Goal: Task Accomplishment & Management: Manage account settings

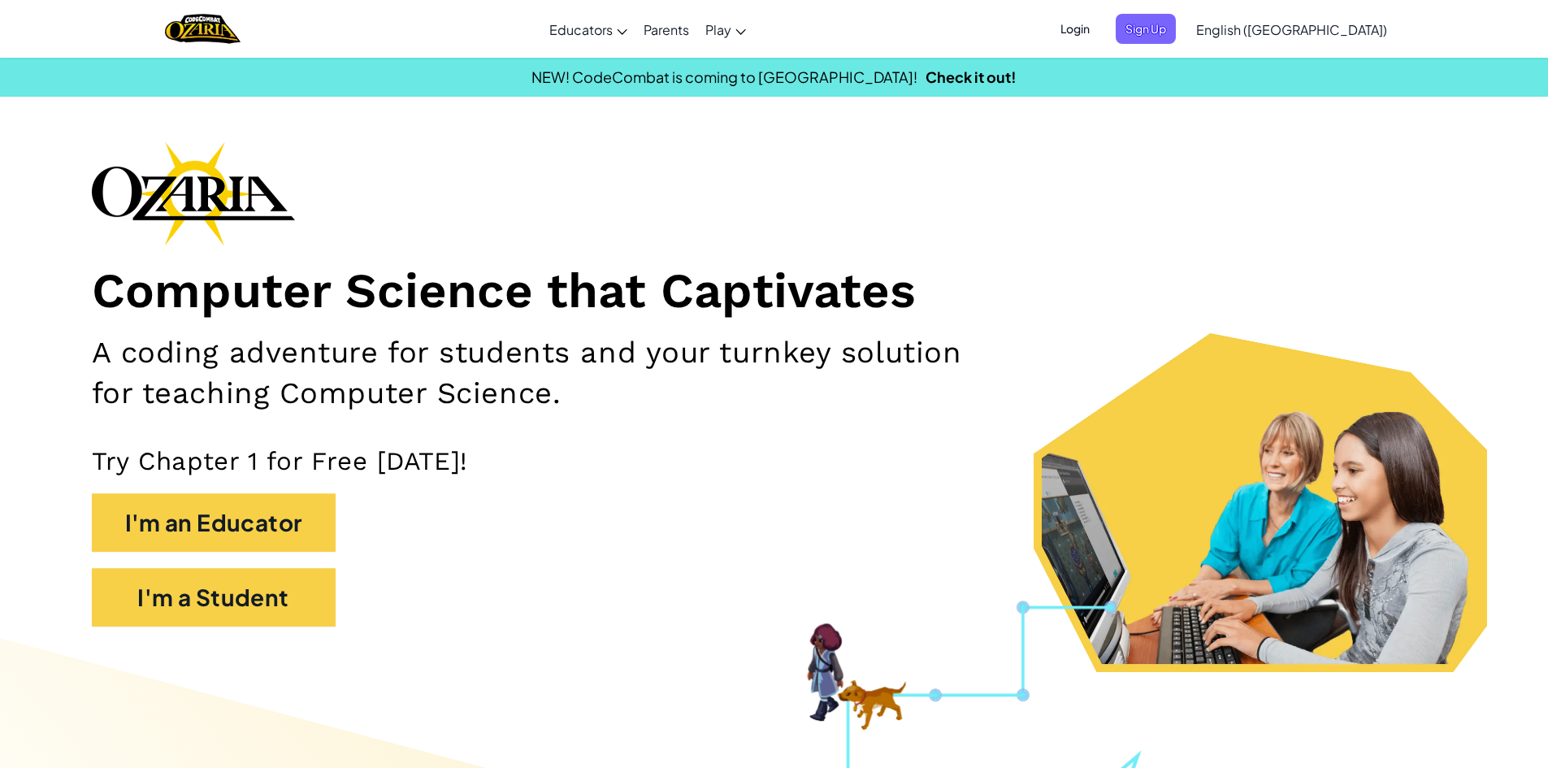
click at [1100, 33] on span "Login" at bounding box center [1075, 29] width 49 height 30
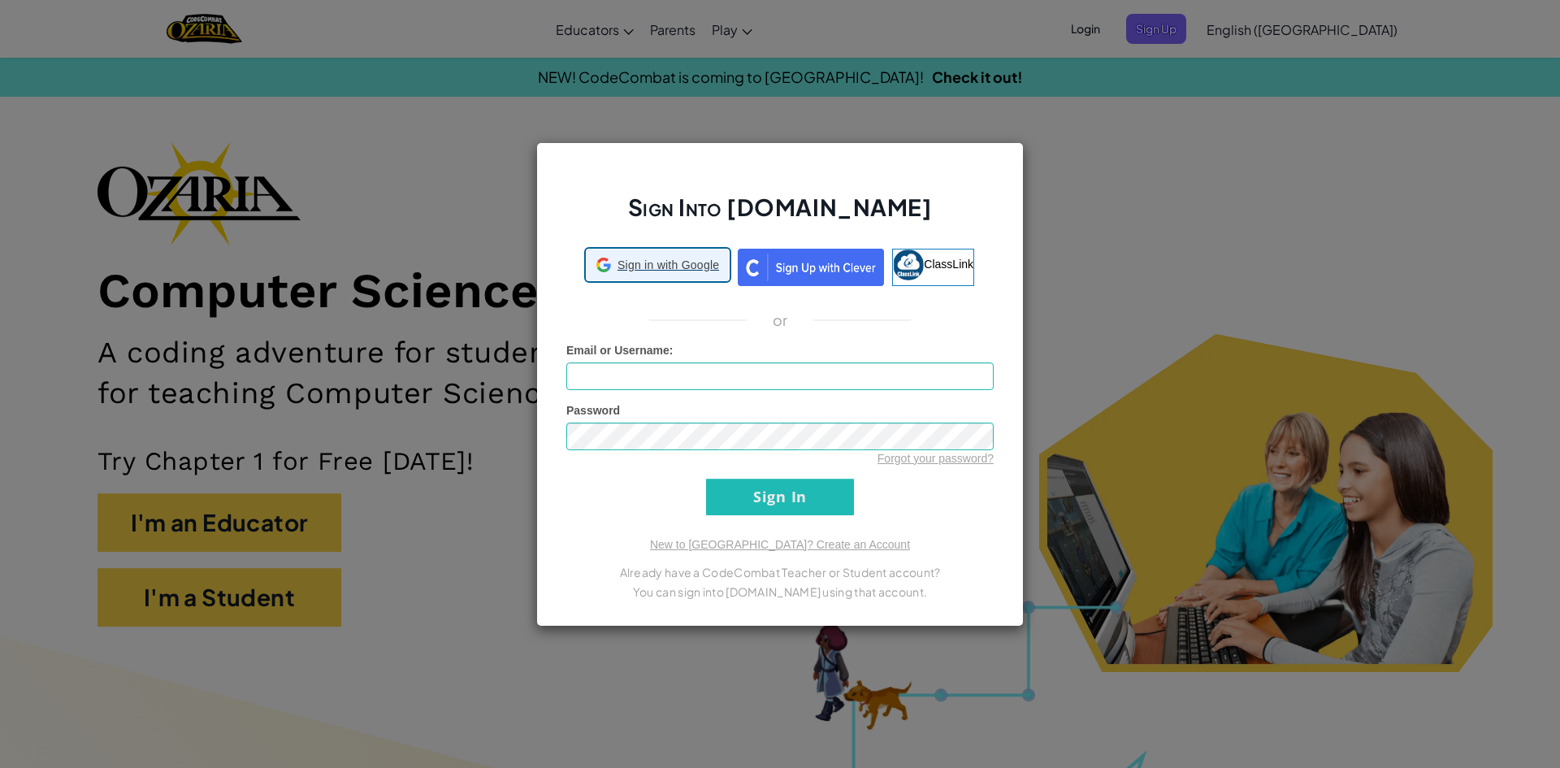
click at [670, 273] on div "Sign in with Google Sign in with Google. Opens in new tab" at bounding box center [658, 264] width 123 height 31
click at [694, 419] on div "Password Forgot your password?" at bounding box center [779, 434] width 427 height 64
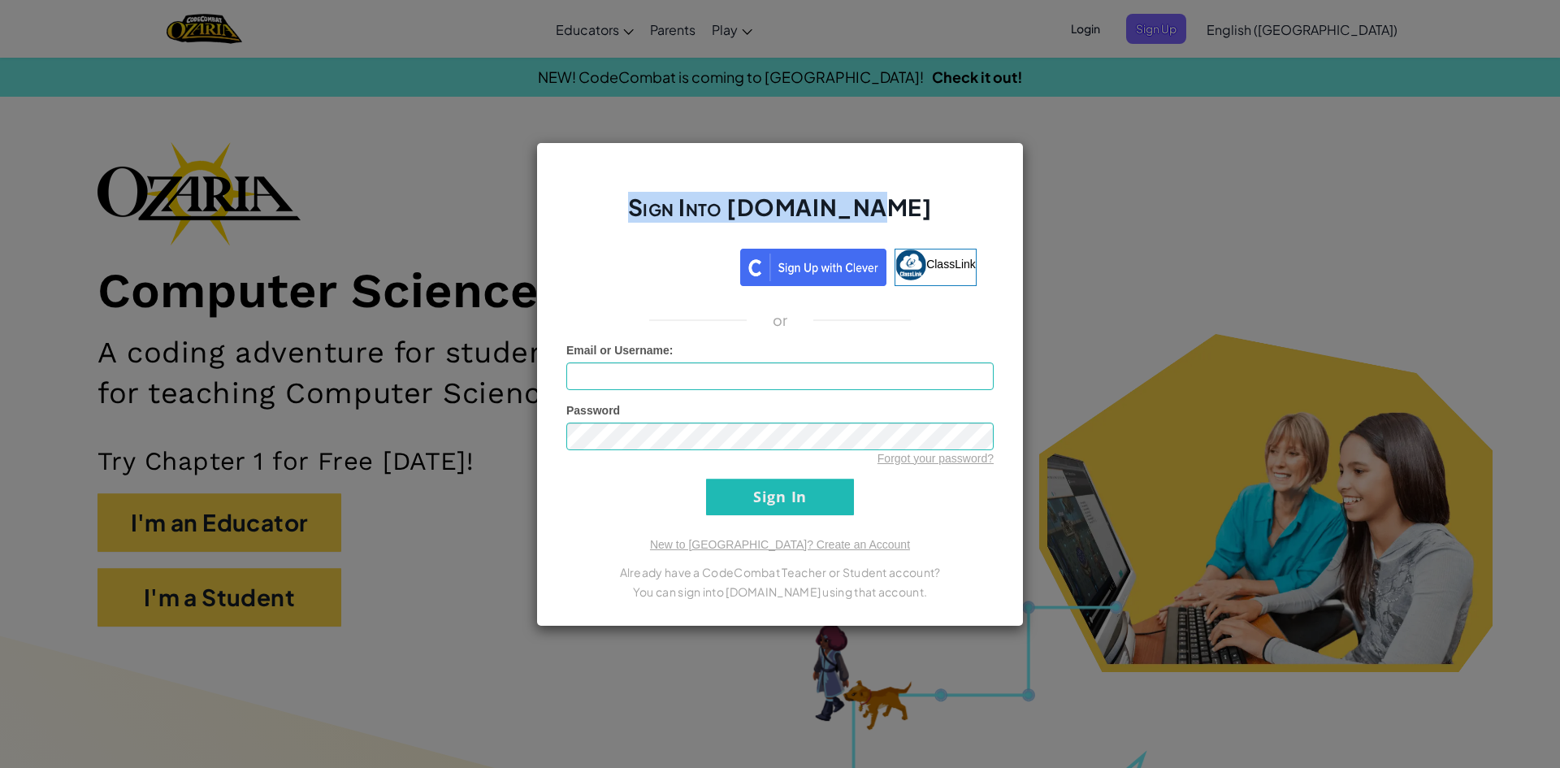
drag, startPoint x: 672, startPoint y: 206, endPoint x: 965, endPoint y: 208, distance: 293.4
click at [980, 210] on h2 "Sign Into [DOMAIN_NAME]" at bounding box center [779, 215] width 427 height 47
click at [603, 187] on div "Sign Into [DOMAIN_NAME] ClassLink or Unknown Error Email or Username : Password…" at bounding box center [780, 384] width 488 height 484
drag, startPoint x: 675, startPoint y: 210, endPoint x: 952, endPoint y: 219, distance: 276.5
click at [1041, 219] on div "Sign Into [DOMAIN_NAME] ClassLink or Unknown Error Email or Username : Password…" at bounding box center [780, 384] width 1560 height 768
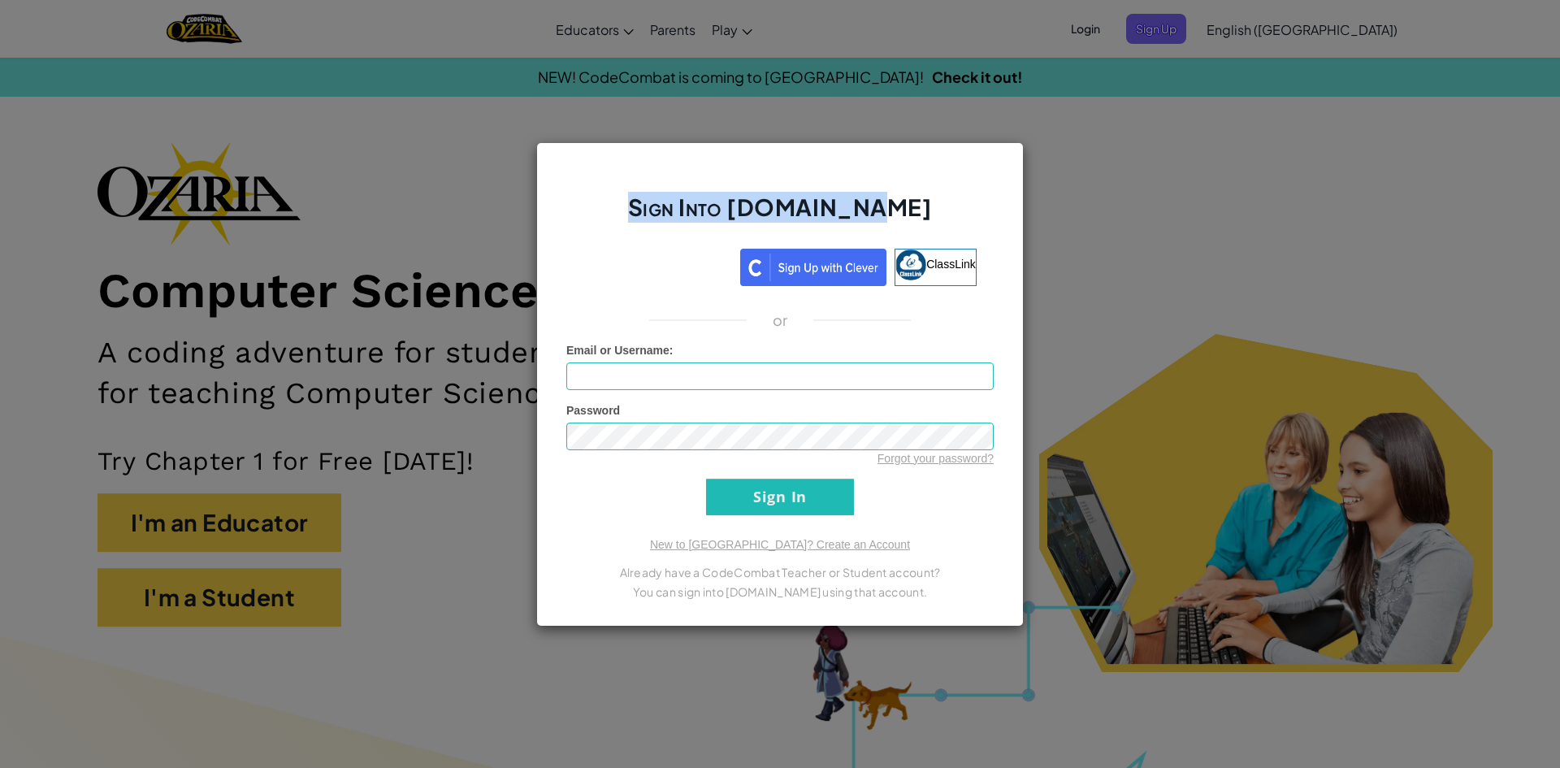
click at [664, 184] on div "Sign Into [DOMAIN_NAME] ClassLink or Unknown Error Email or Username : Password…" at bounding box center [780, 384] width 488 height 484
drag, startPoint x: 653, startPoint y: 214, endPoint x: 673, endPoint y: 215, distance: 20.4
click at [653, 214] on h2 "Sign Into [DOMAIN_NAME]" at bounding box center [779, 215] width 427 height 47
drag, startPoint x: 640, startPoint y: 214, endPoint x: 679, endPoint y: 210, distance: 39.1
click at [643, 214] on h2 "Sign Into [DOMAIN_NAME]" at bounding box center [779, 215] width 427 height 47
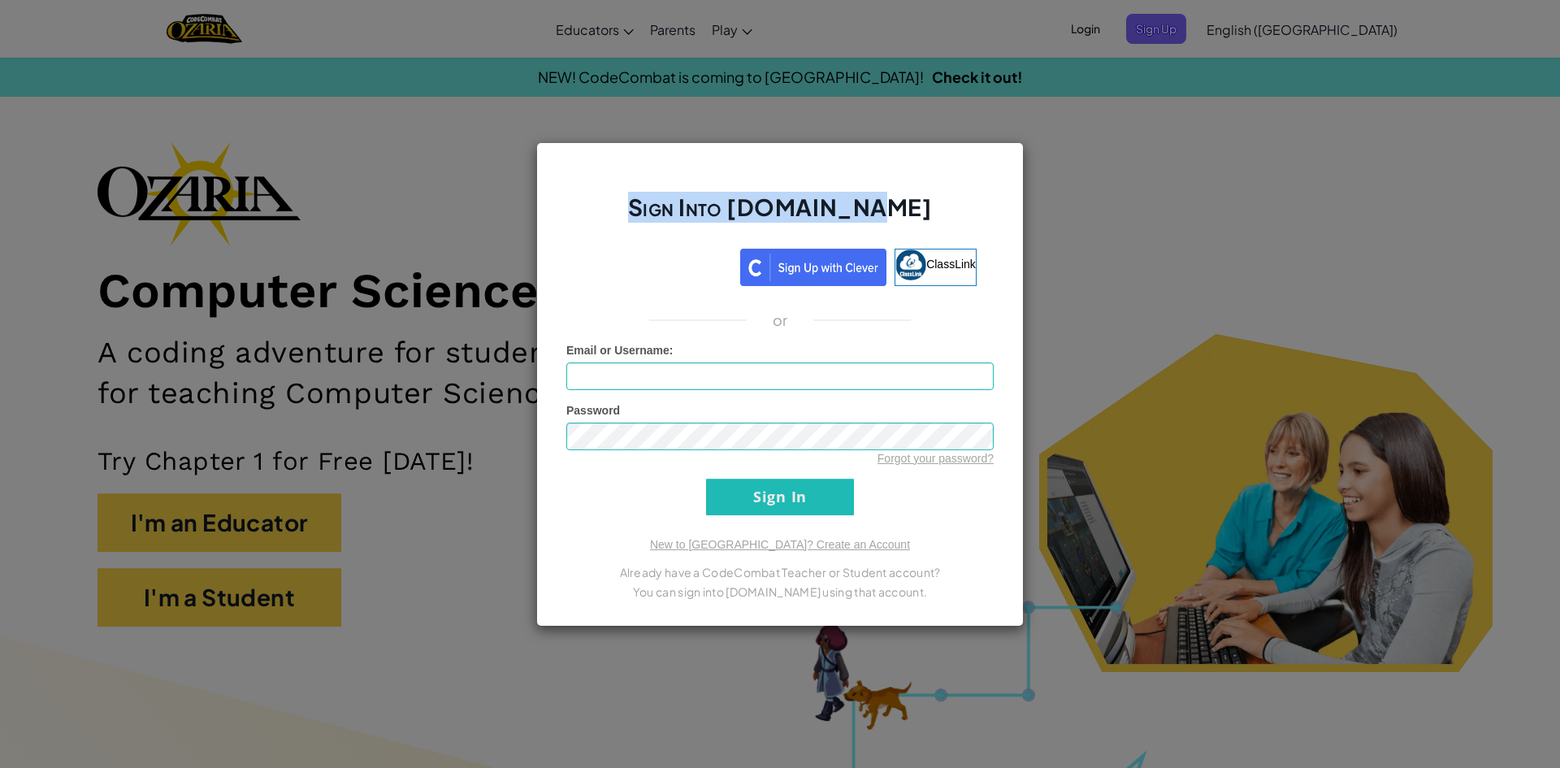
click at [680, 210] on h2 "Sign Into [DOMAIN_NAME]" at bounding box center [779, 215] width 427 height 47
drag, startPoint x: 668, startPoint y: 210, endPoint x: 862, endPoint y: 218, distance: 194.4
click at [947, 225] on h2 "Sign Into [DOMAIN_NAME]" at bounding box center [779, 215] width 427 height 47
click at [741, 221] on h2 "Sign Into [DOMAIN_NAME]" at bounding box center [779, 215] width 427 height 47
drag, startPoint x: 671, startPoint y: 210, endPoint x: 1112, endPoint y: 228, distance: 440.8
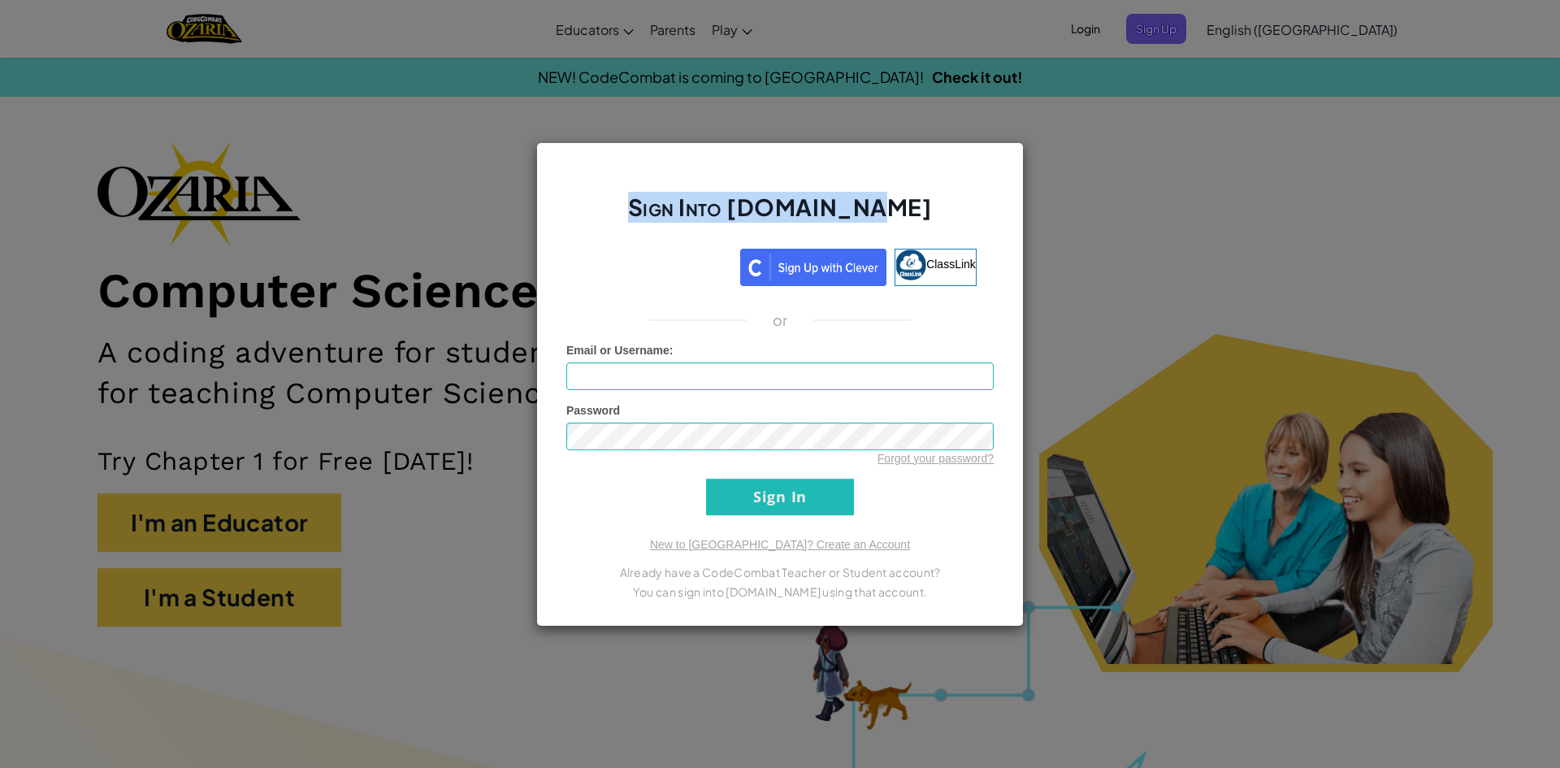
click at [1243, 229] on div "Sign Into [DOMAIN_NAME] ClassLink or Unknown Error Email or Username : Password…" at bounding box center [780, 384] width 1560 height 768
click at [815, 210] on h2 "Sign Into [DOMAIN_NAME]" at bounding box center [779, 215] width 427 height 47
drag, startPoint x: 667, startPoint y: 210, endPoint x: 1283, endPoint y: 241, distance: 616.8
click at [1281, 241] on div "Sign Into [DOMAIN_NAME] ClassLink or Unknown Error Email or Username : Password…" at bounding box center [780, 384] width 1560 height 768
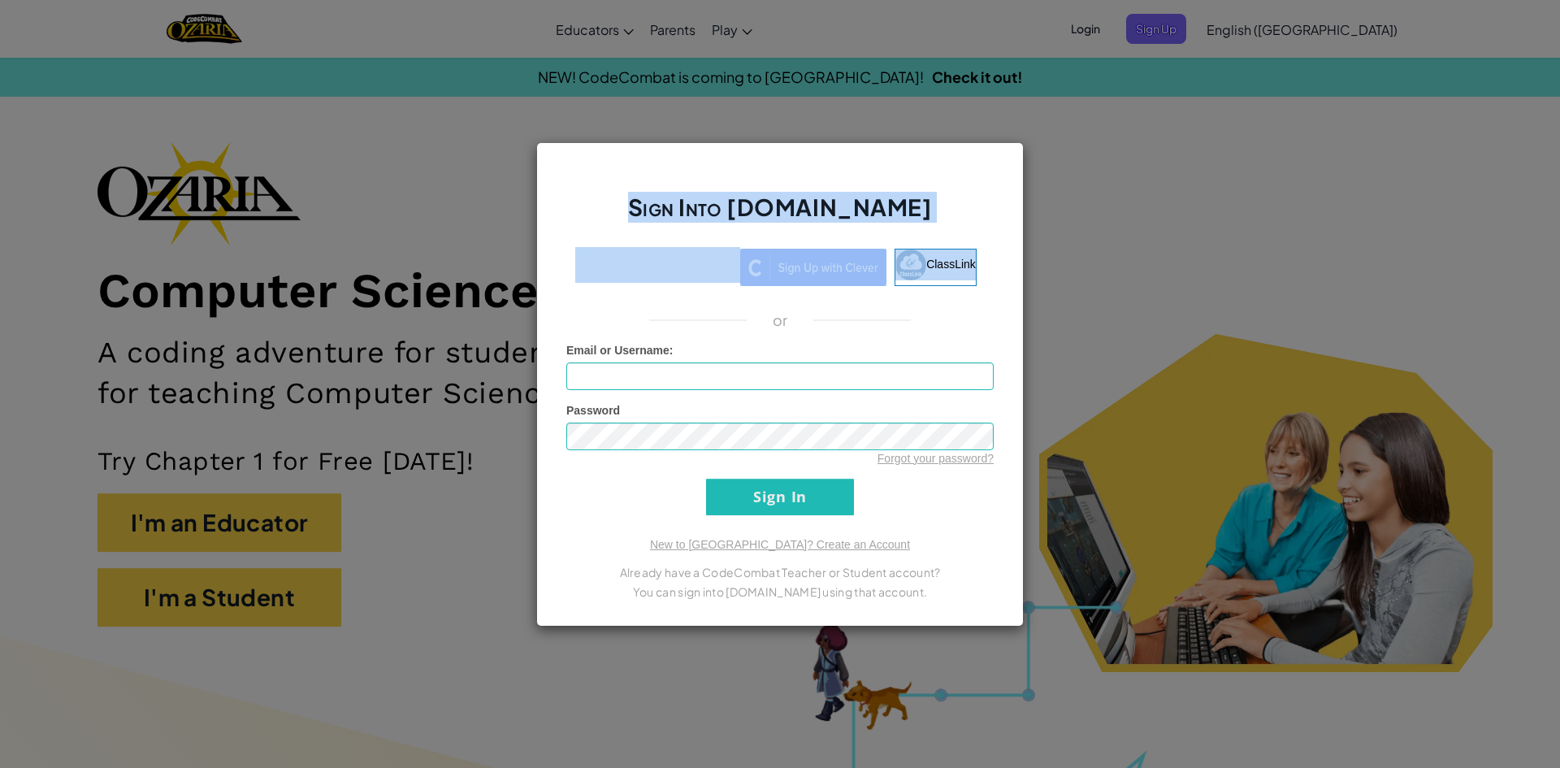
click at [669, 199] on h2 "Sign Into [DOMAIN_NAME]" at bounding box center [779, 215] width 427 height 47
click at [610, 169] on div "Sign Into [DOMAIN_NAME] ClassLink or Unknown Error Email or Username : Password…" at bounding box center [780, 384] width 488 height 484
click at [708, 214] on h2 "Sign Into [DOMAIN_NAME]" at bounding box center [779, 215] width 427 height 47
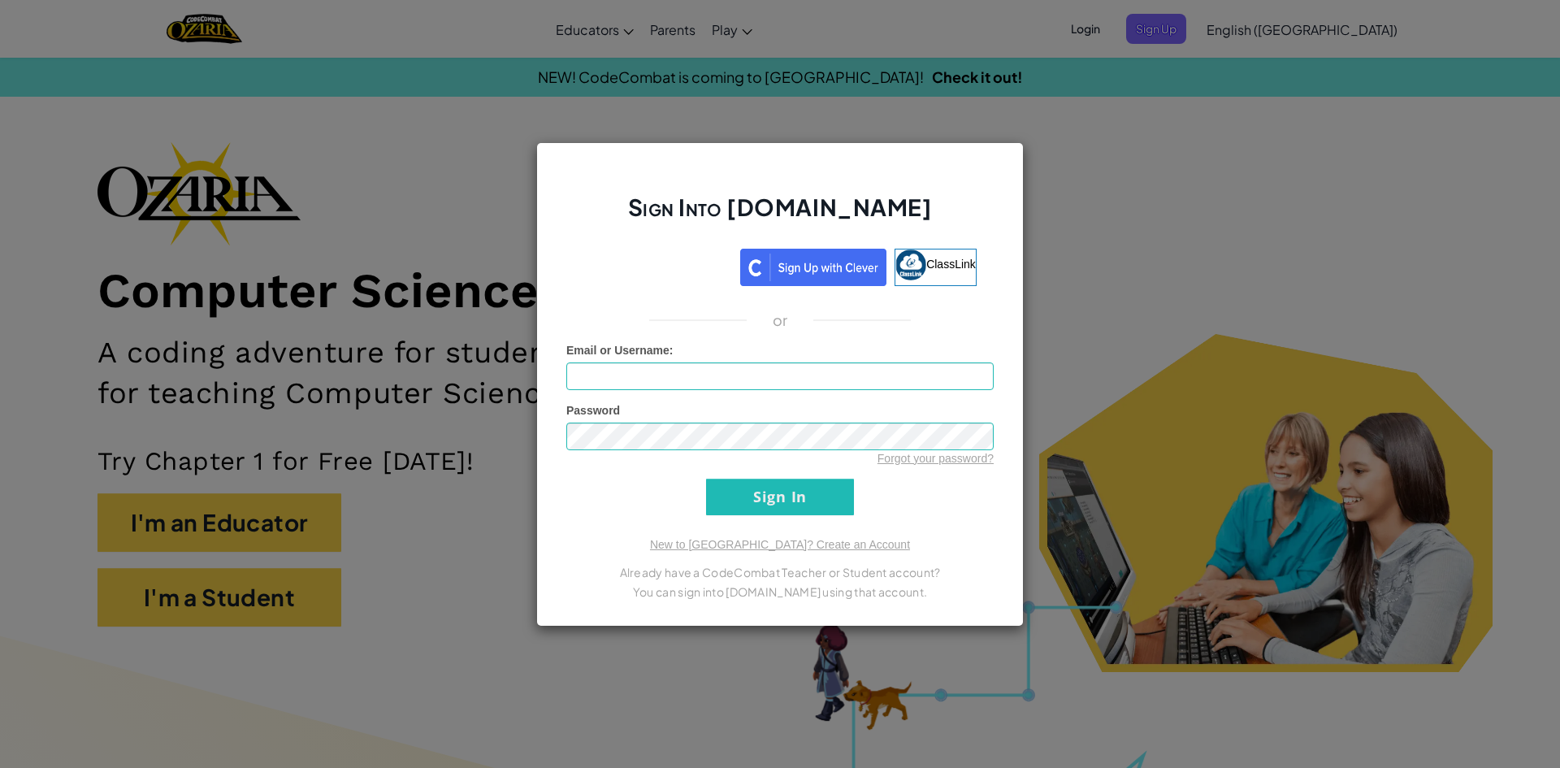
drag, startPoint x: 668, startPoint y: 209, endPoint x: 415, endPoint y: 228, distance: 253.4
click at [323, 236] on div "Sign Into [DOMAIN_NAME] ClassLink or Unknown Error Email or Username : Password…" at bounding box center [780, 384] width 1560 height 768
click at [569, 233] on h2 "Sign Into [DOMAIN_NAME]" at bounding box center [779, 215] width 427 height 47
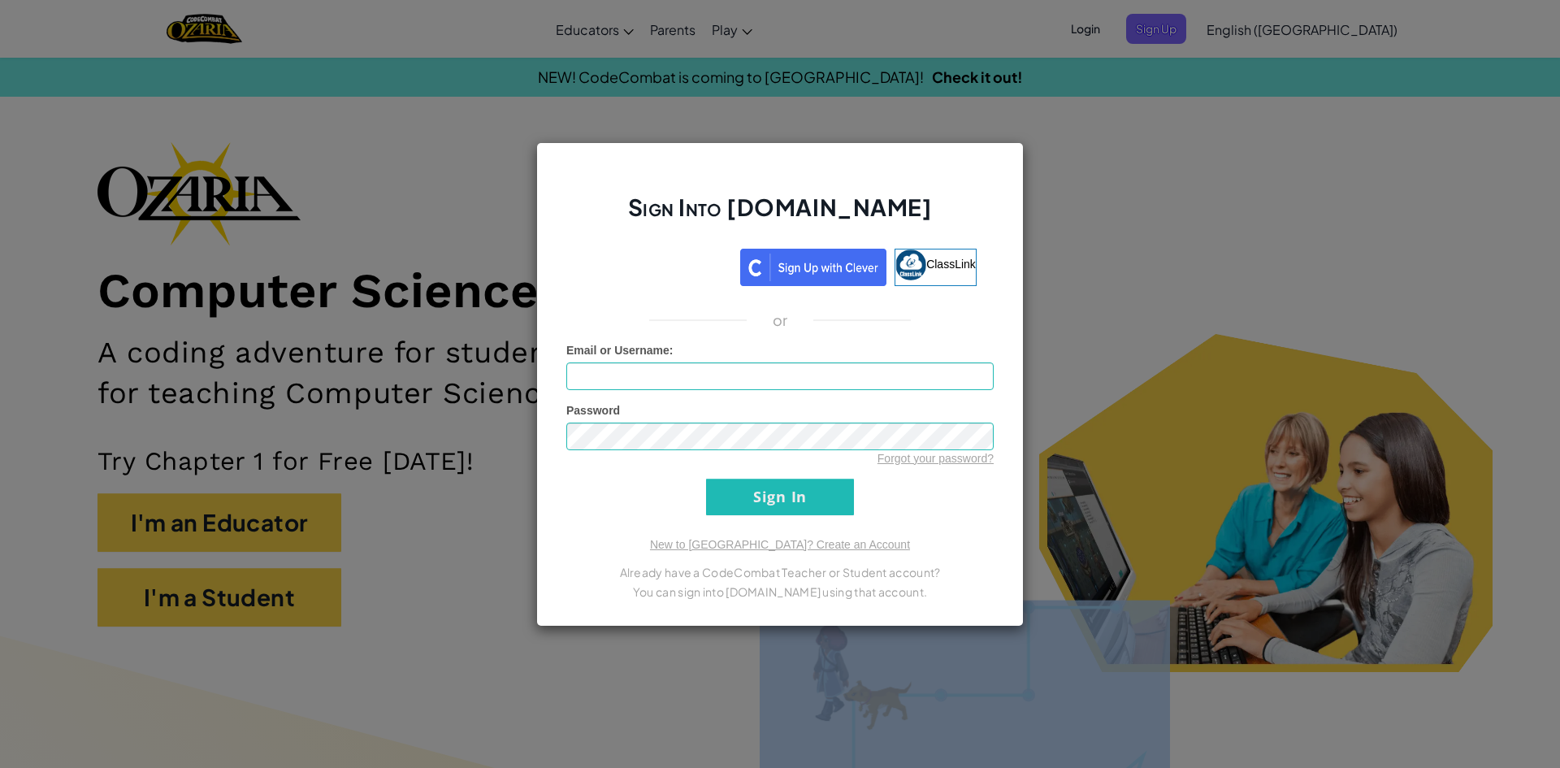
drag, startPoint x: 613, startPoint y: 175, endPoint x: 1210, endPoint y: 801, distance: 865.7
click at [669, 210] on h2 "Sign Into [DOMAIN_NAME]" at bounding box center [779, 215] width 427 height 47
drag, startPoint x: 671, startPoint y: 205, endPoint x: 1126, endPoint y: 763, distance: 719.8
click at [1126, 763] on div "Sign Into [DOMAIN_NAME] ClassLink or Unknown Error Email or Username : Password…" at bounding box center [780, 384] width 1560 height 768
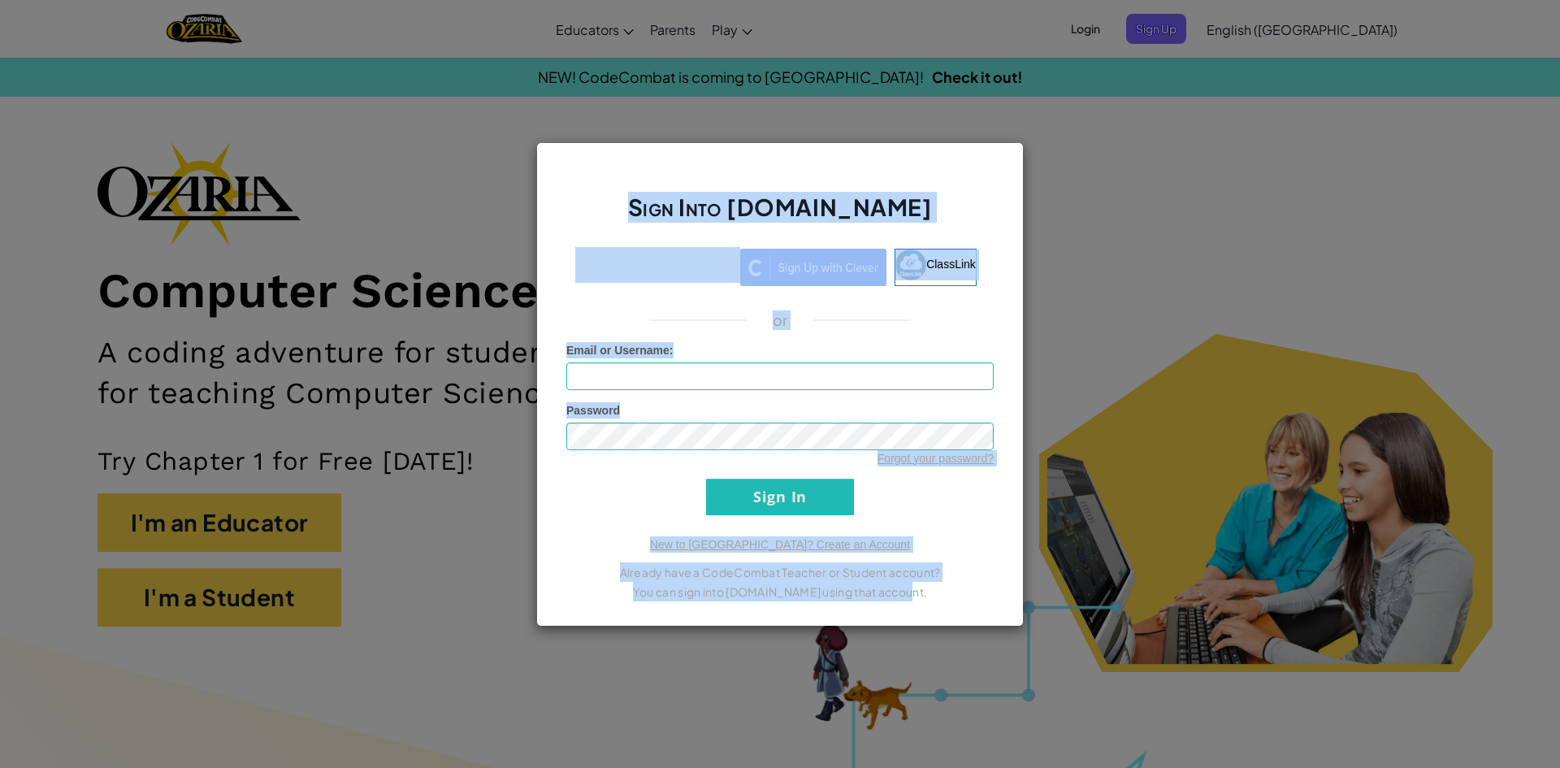
drag, startPoint x: 628, startPoint y: 506, endPoint x: 601, endPoint y: 462, distance: 52.1
click at [627, 505] on form "Email or Username : Password Forgot your password? Sign In" at bounding box center [779, 428] width 427 height 173
